Goal: Transaction & Acquisition: Purchase product/service

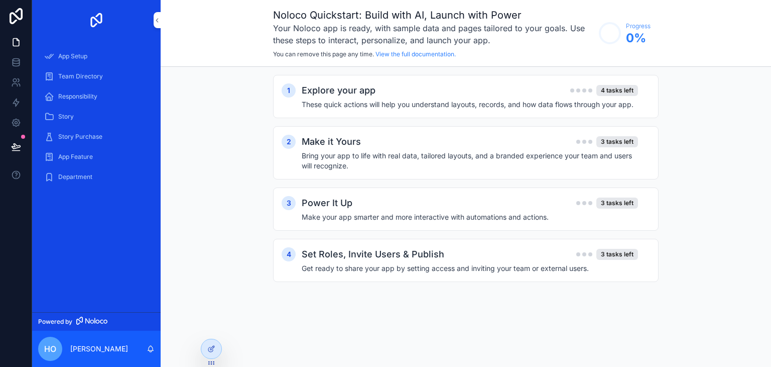
click at [83, 79] on span "Team Directory" at bounding box center [80, 76] width 45 height 8
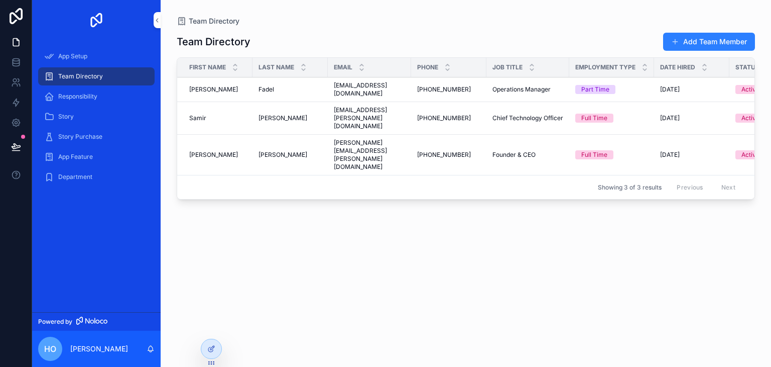
click at [85, 137] on span "Story Purchase" at bounding box center [80, 137] width 44 height 8
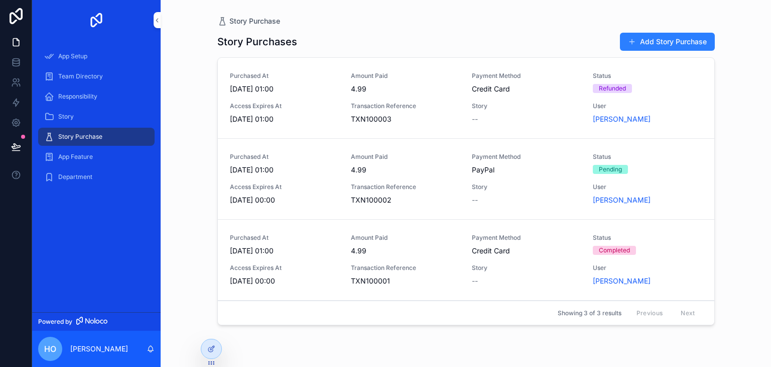
click at [355, 92] on span "4.99" at bounding box center [405, 89] width 109 height 10
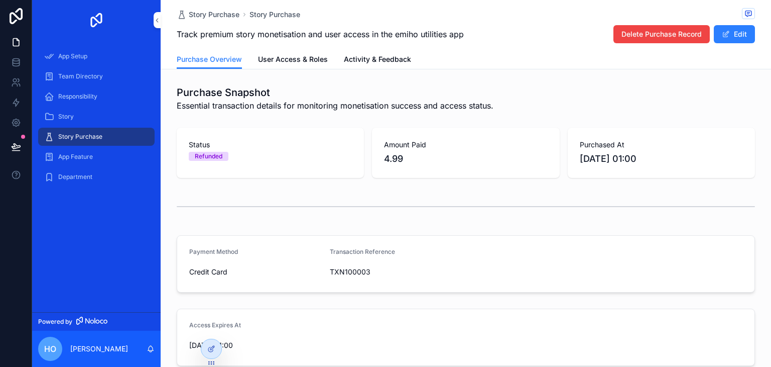
click at [55, 351] on span "HO" at bounding box center [50, 349] width 12 height 12
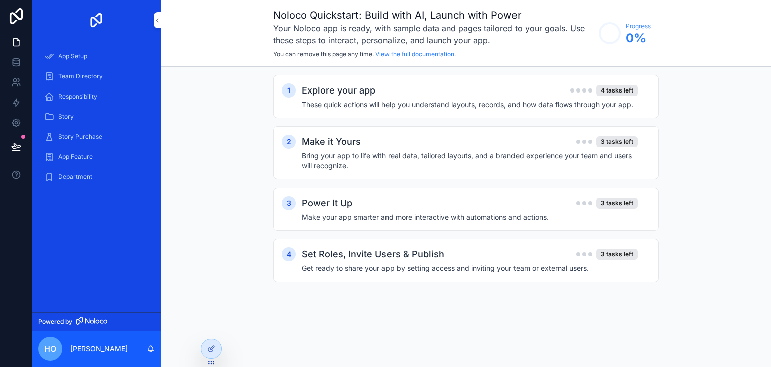
click at [326, 102] on h4 "These quick actions will help you understand layouts, records, and how data flo…" at bounding box center [470, 104] width 337 height 10
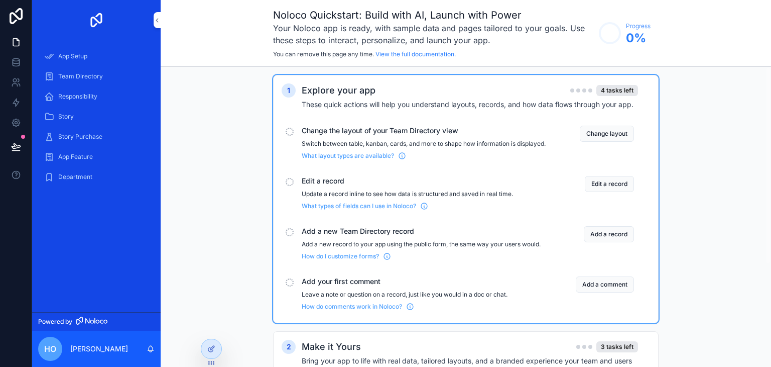
click at [66, 116] on span "Story" at bounding box center [66, 117] width 16 height 8
